Goal: Information Seeking & Learning: Learn about a topic

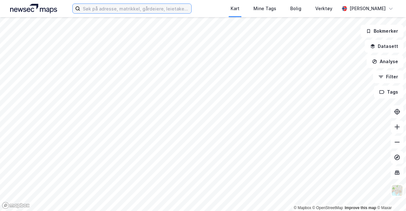
click at [127, 10] on input at bounding box center [135, 9] width 111 height 10
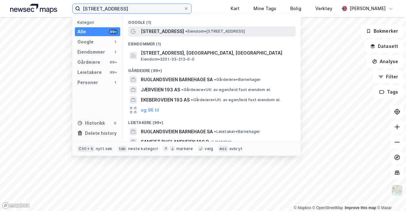
type input "[STREET_ADDRESS]"
click at [151, 28] on span "[STREET_ADDRESS]" at bounding box center [162, 32] width 43 height 8
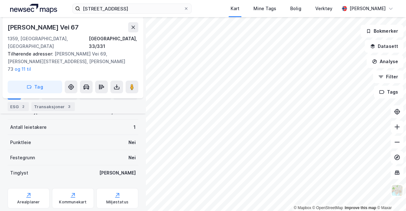
scroll to position [147, 0]
click at [33, 199] on div "Arealplaner" at bounding box center [28, 201] width 23 height 5
